Goal: Information Seeking & Learning: Learn about a topic

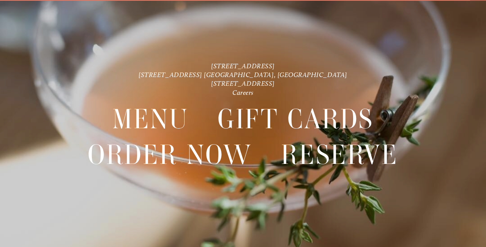
scroll to position [16, 0]
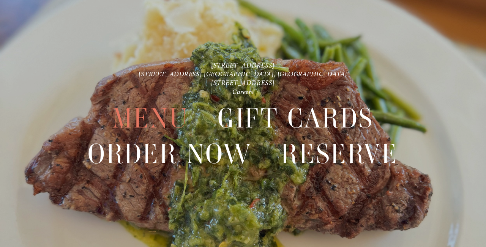
click at [163, 116] on span "Menu" at bounding box center [150, 118] width 76 height 35
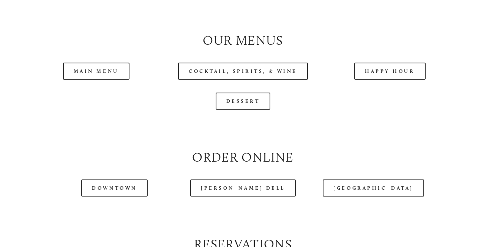
scroll to position [712, 0]
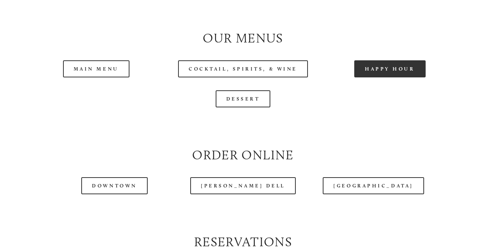
click at [375, 71] on link "Happy Hour" at bounding box center [389, 68] width 71 height 17
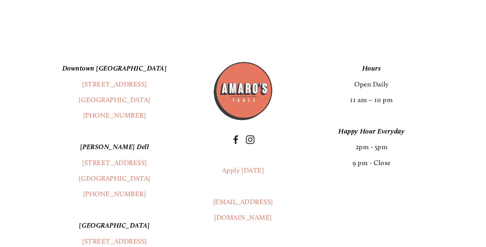
scroll to position [1225, 0]
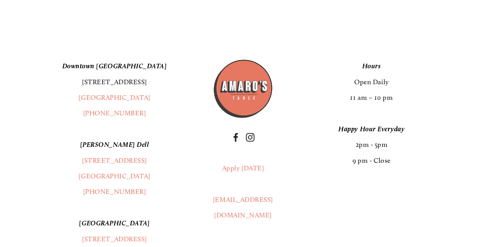
click at [123, 84] on link "[STREET_ADDRESS]" at bounding box center [114, 82] width 65 height 8
